Goal: Check status: Check status

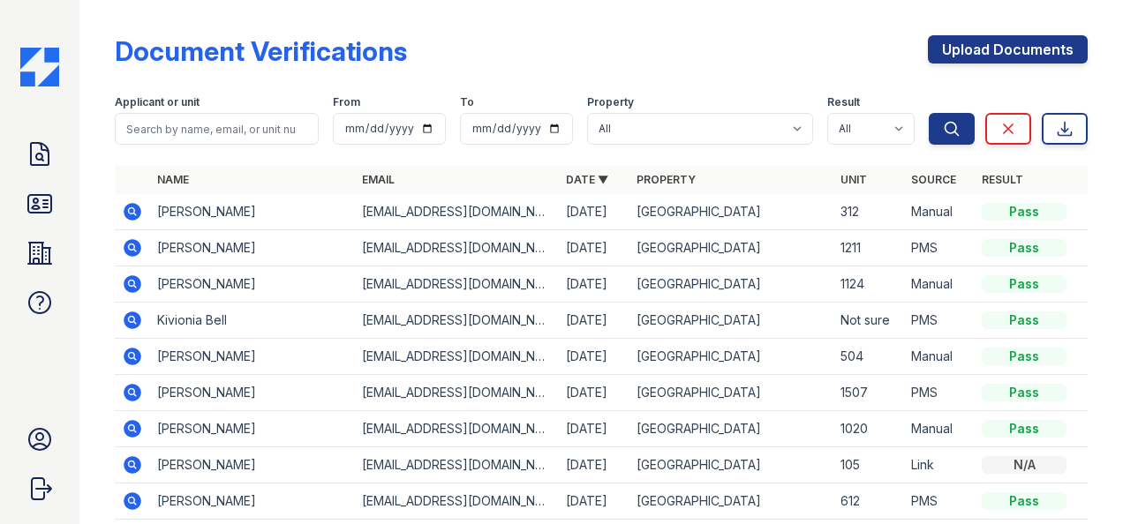
click at [161, 290] on td "[PERSON_NAME]" at bounding box center [252, 285] width 204 height 36
click at [139, 284] on icon at bounding box center [133, 284] width 18 height 18
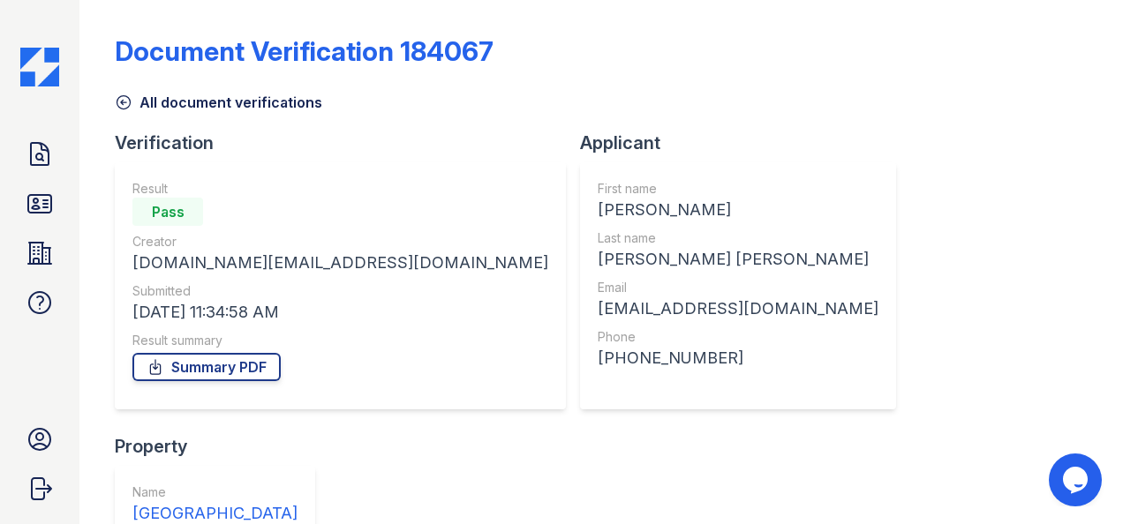
click at [134, 104] on link "All document verifications" at bounding box center [218, 102] width 207 height 21
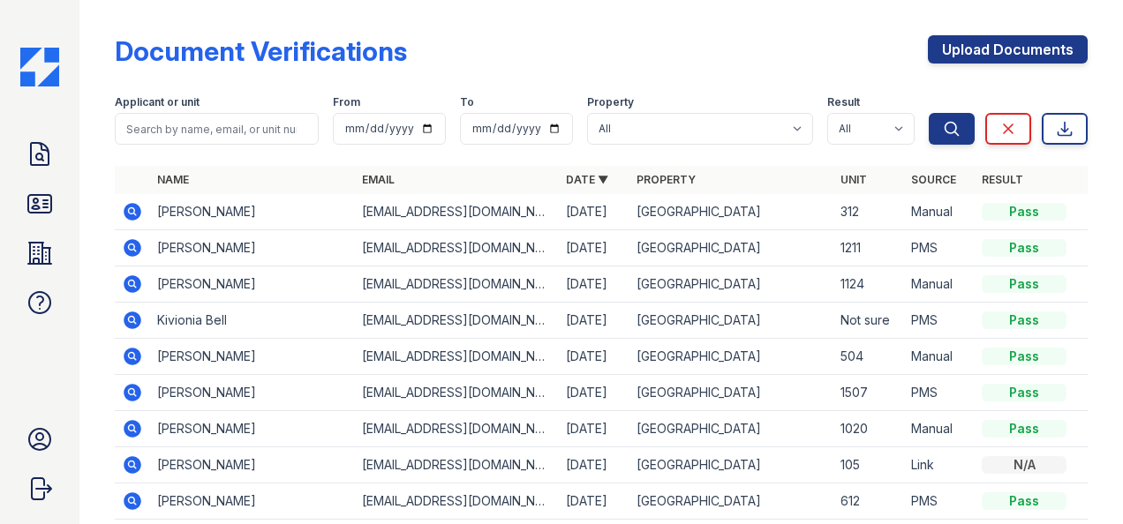
click at [61, 214] on div "Doc Verifications ID Verifications Properties FAQ [PERSON_NAME] CAF Management …" at bounding box center [39, 262] width 79 height 524
click at [38, 203] on icon at bounding box center [40, 204] width 28 height 28
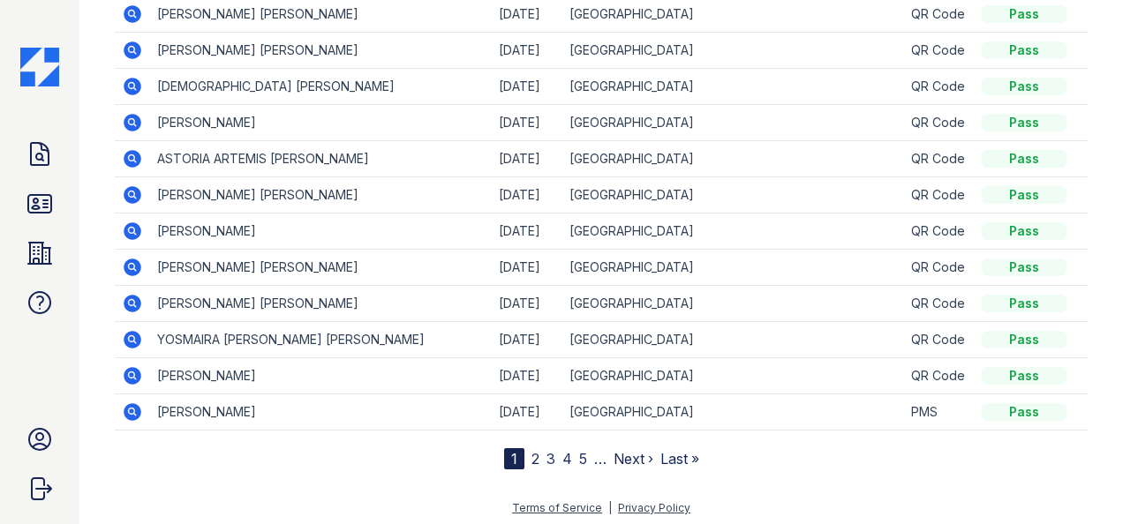
scroll to position [192, 0]
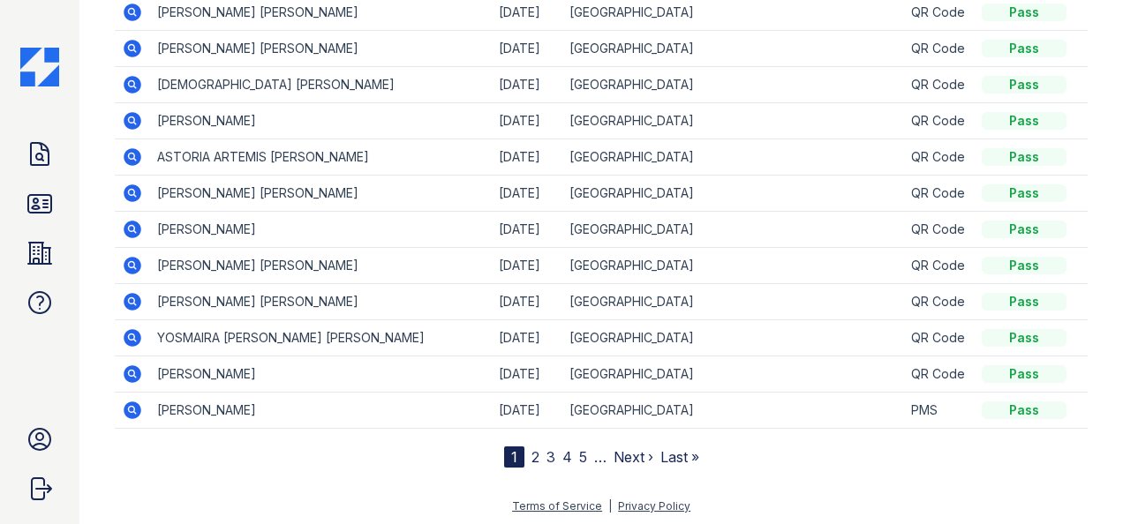
click at [137, 300] on icon at bounding box center [133, 302] width 18 height 18
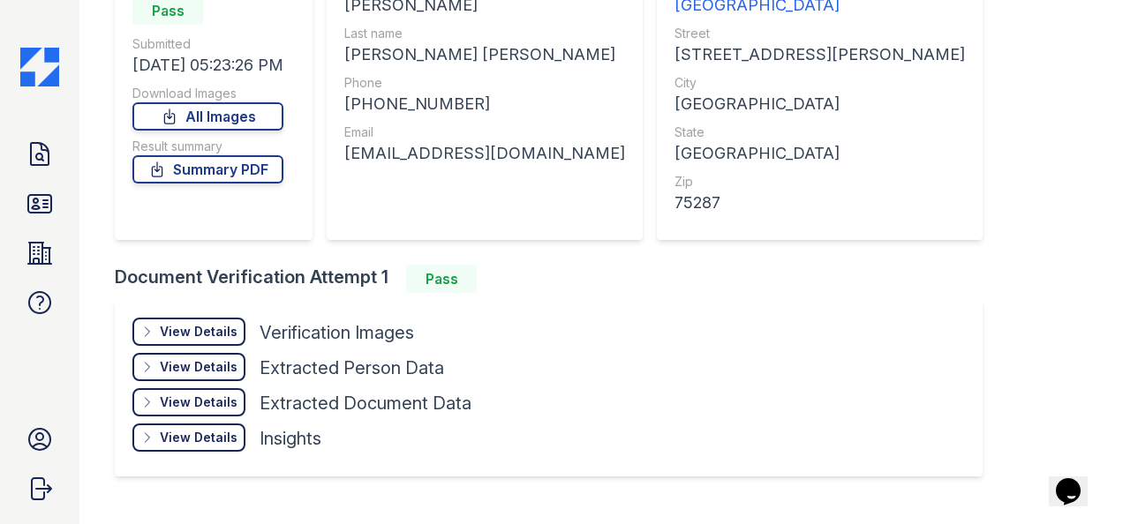
scroll to position [242, 0]
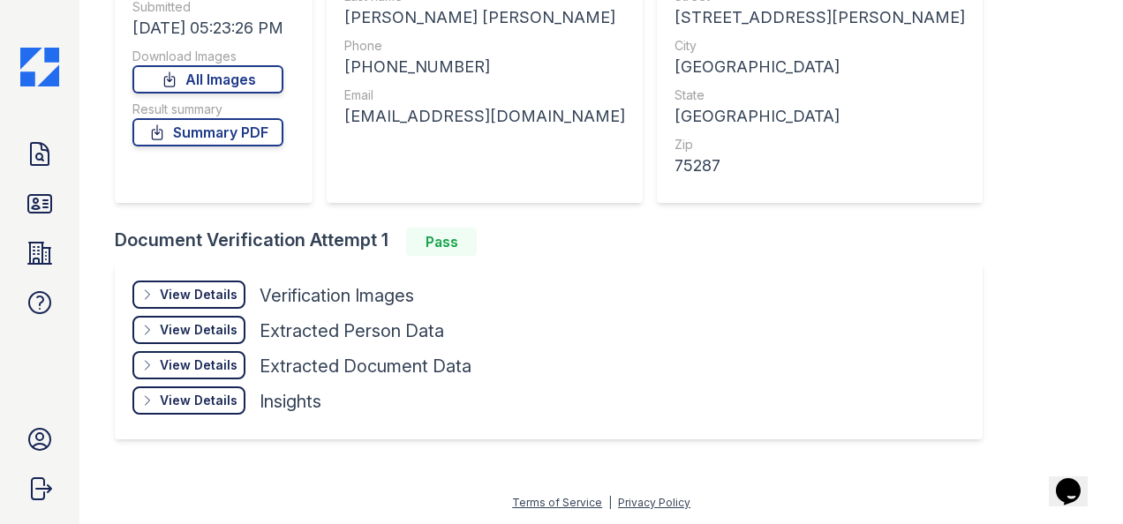
click at [219, 297] on div "View Details" at bounding box center [199, 295] width 78 height 18
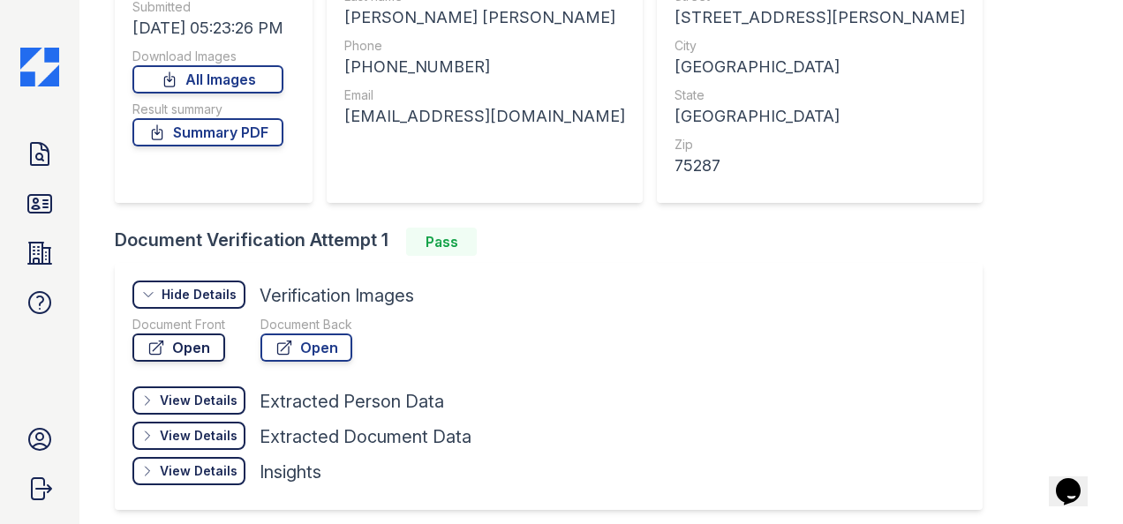
click at [199, 349] on link "Open" at bounding box center [178, 348] width 93 height 28
